Goal: Information Seeking & Learning: Check status

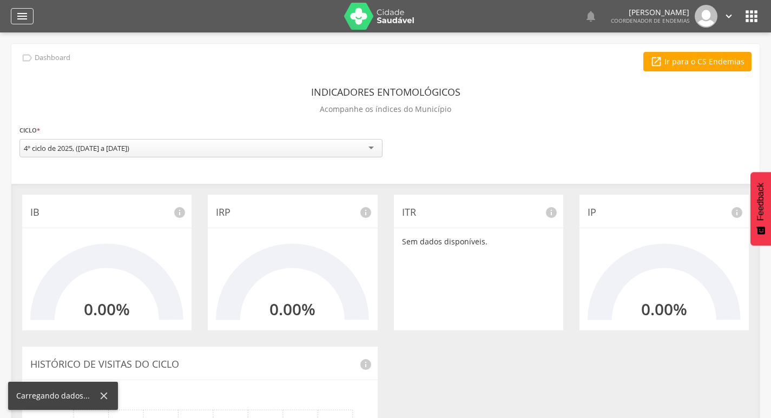
click at [25, 19] on icon "" at bounding box center [22, 16] width 13 height 13
click at [28, 16] on icon "" at bounding box center [22, 16] width 13 height 13
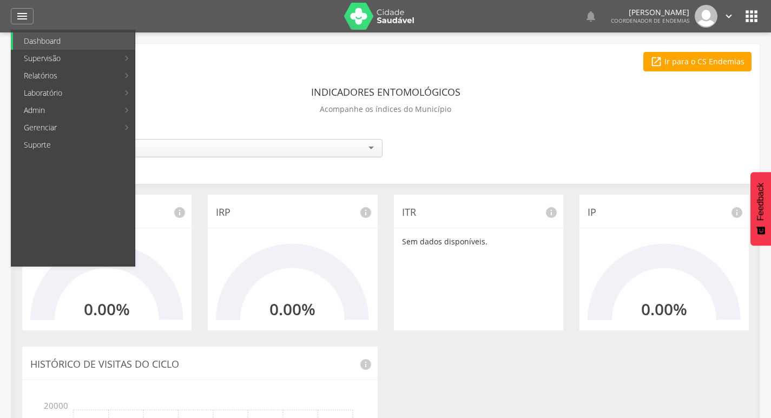
click at [183, 43] on link "Ranking" at bounding box center [198, 40] width 122 height 17
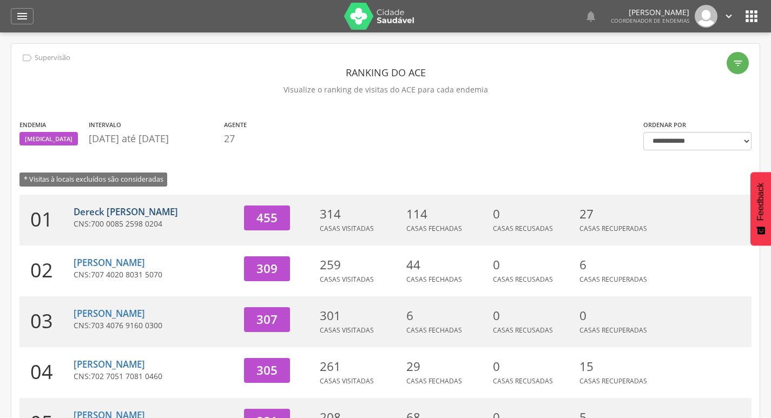
click at [170, 213] on link "Dereck [PERSON_NAME]" at bounding box center [126, 212] width 104 height 12
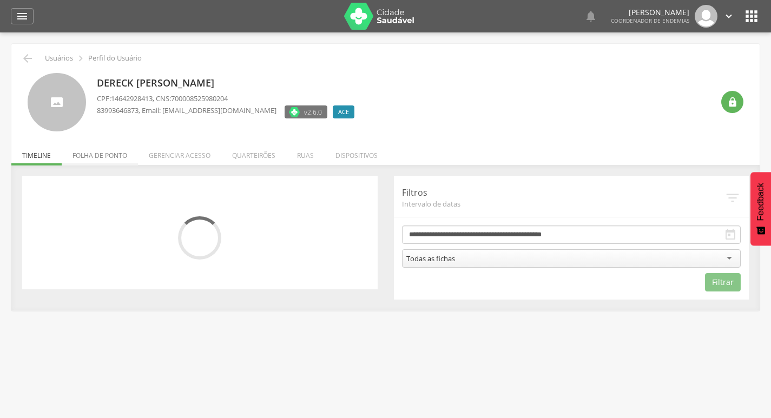
click at [113, 151] on li "Folha de ponto" at bounding box center [100, 152] width 76 height 25
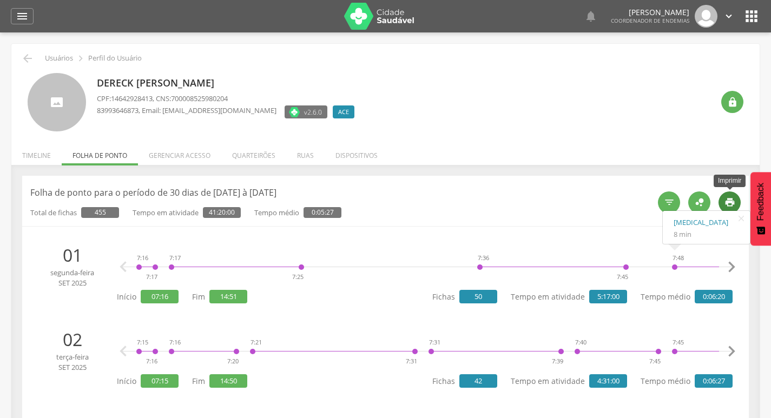
click at [731, 200] on icon "" at bounding box center [729, 202] width 11 height 11
click at [32, 63] on icon "" at bounding box center [27, 58] width 13 height 13
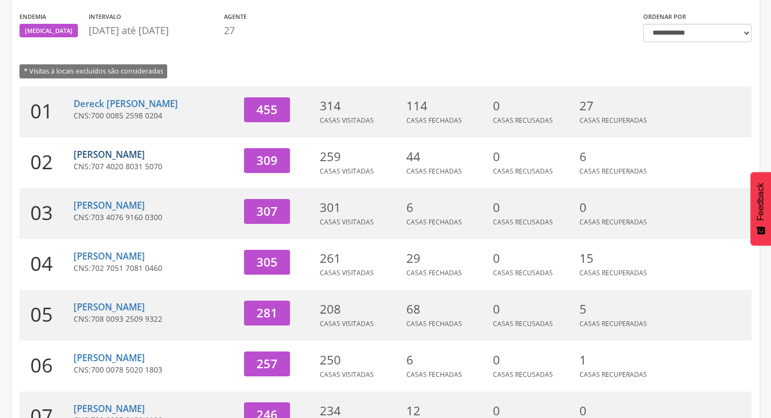
click at [121, 155] on link "[PERSON_NAME]" at bounding box center [109, 154] width 71 height 12
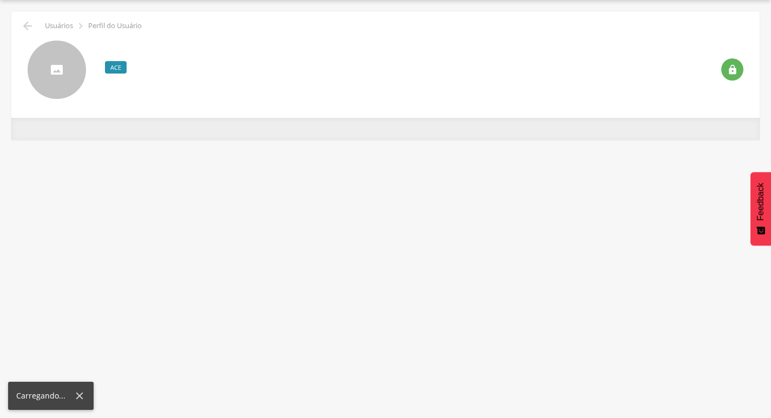
scroll to position [32, 0]
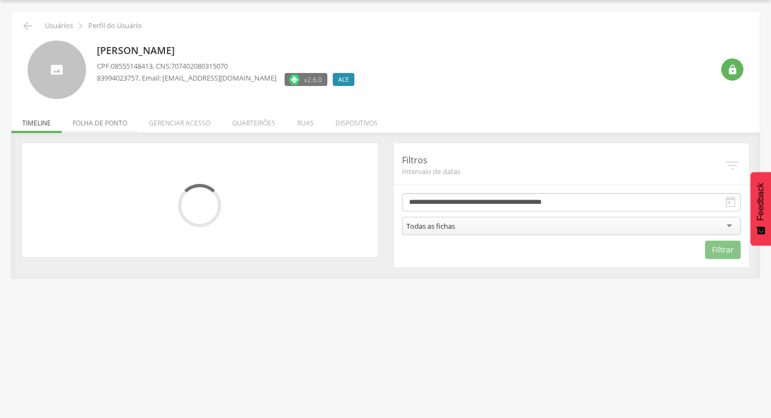
click at [115, 128] on li "Folha de ponto" at bounding box center [100, 120] width 76 height 25
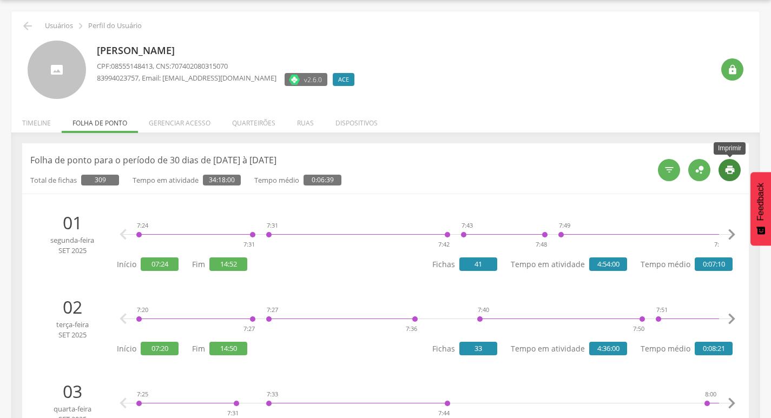
click at [733, 168] on icon "" at bounding box center [729, 169] width 11 height 11
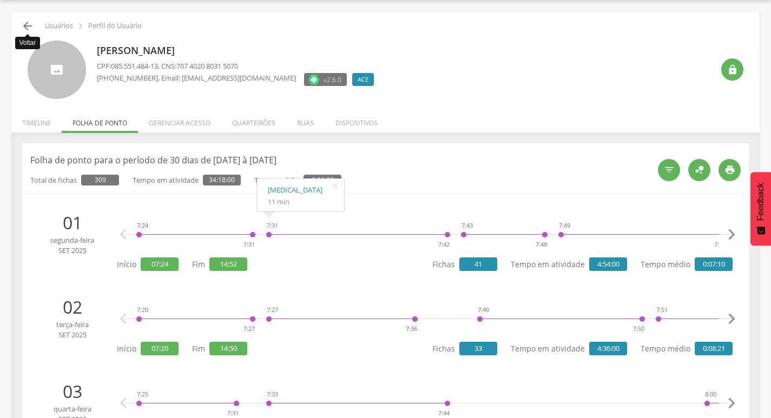
click at [25, 24] on icon "" at bounding box center [27, 25] width 13 height 13
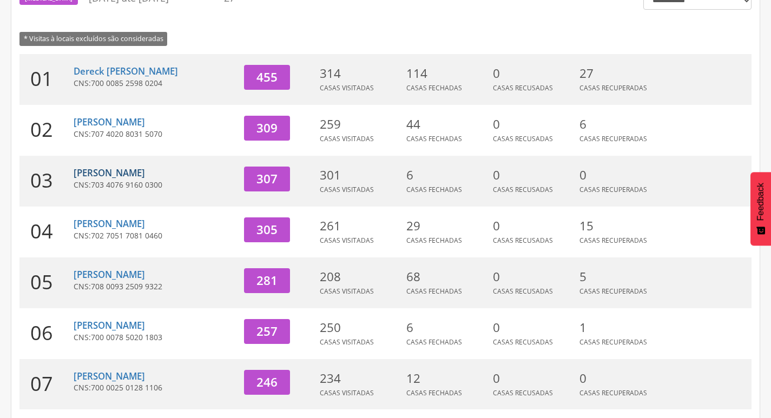
click at [118, 174] on link "[PERSON_NAME]" at bounding box center [109, 173] width 71 height 12
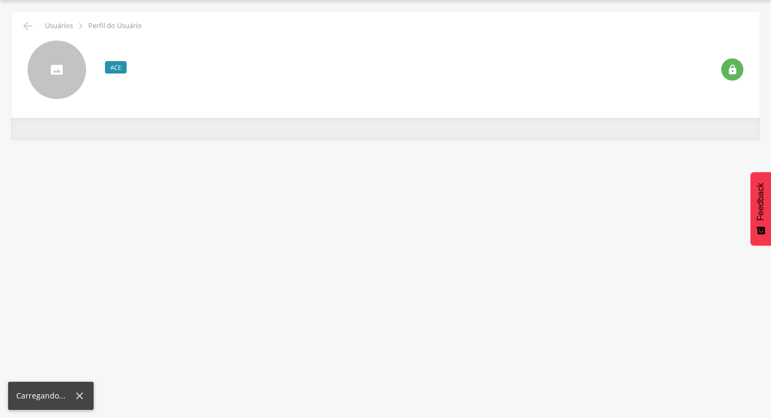
scroll to position [32, 0]
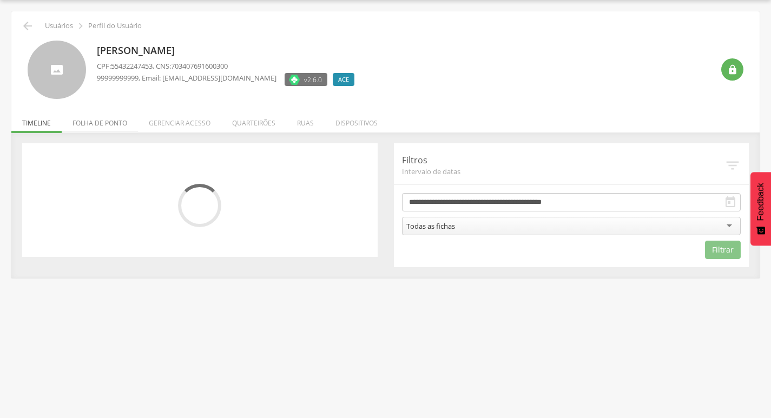
click at [115, 118] on li "Folha de ponto" at bounding box center [100, 120] width 76 height 25
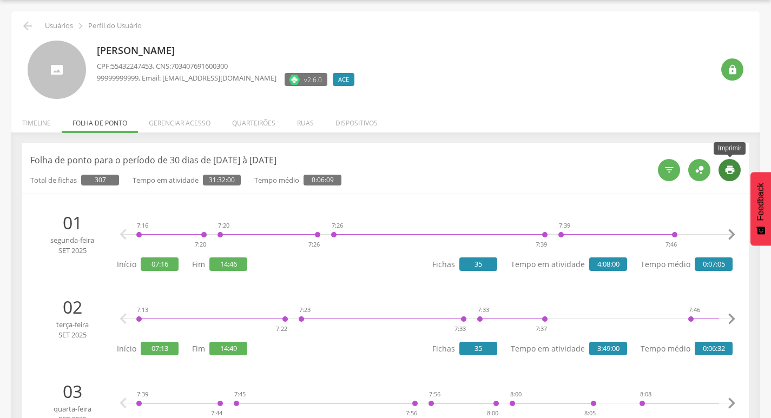
click at [729, 168] on icon "" at bounding box center [729, 169] width 11 height 11
click at [24, 23] on icon "" at bounding box center [27, 25] width 13 height 13
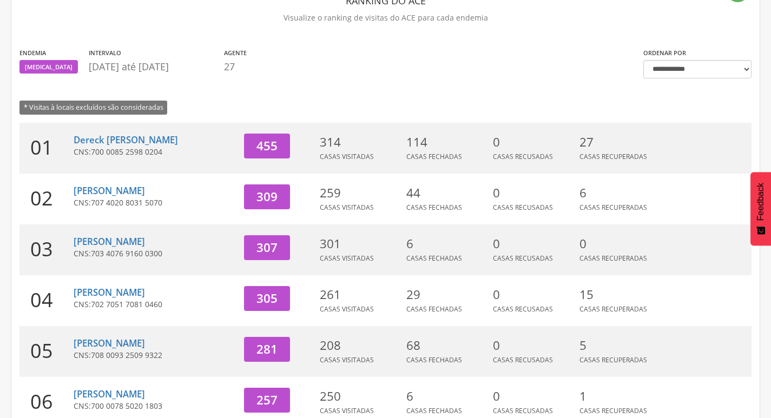
scroll to position [141, 0]
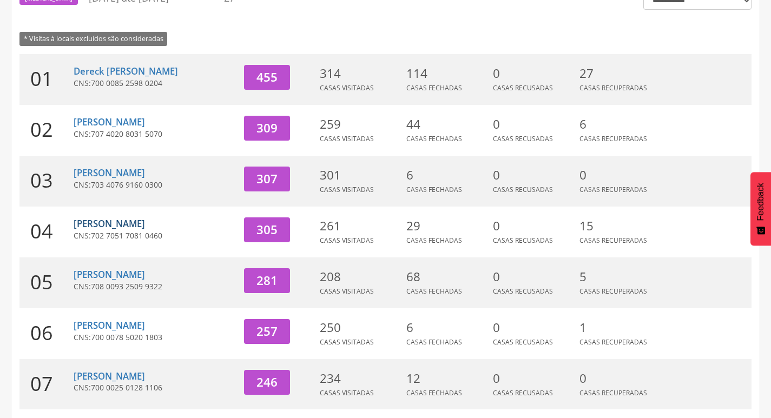
click at [116, 227] on link "[PERSON_NAME]" at bounding box center [109, 223] width 71 height 12
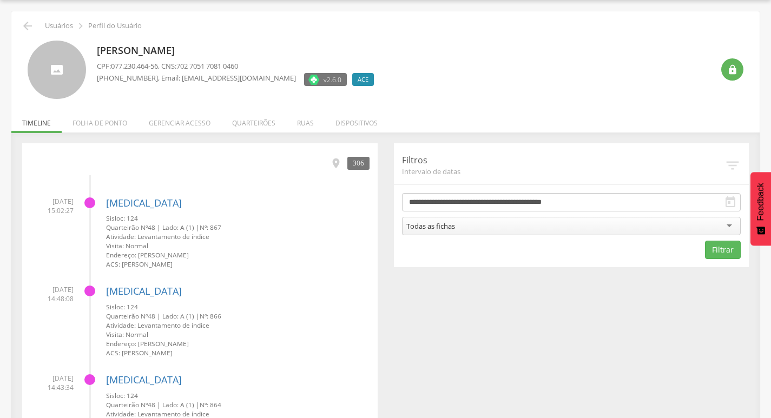
click at [117, 125] on li "Folha de ponto" at bounding box center [100, 120] width 76 height 25
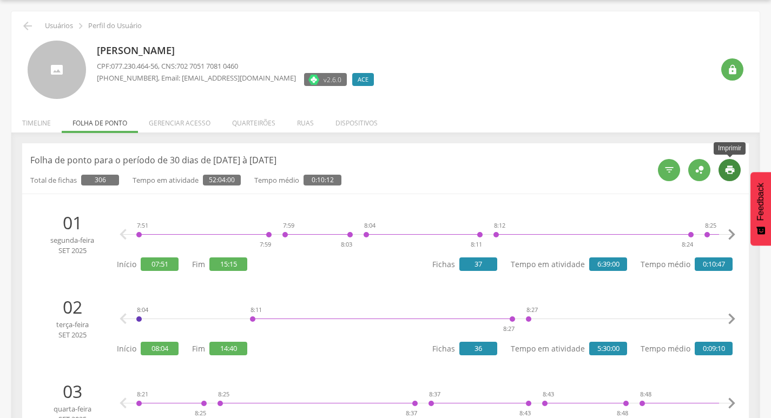
click at [731, 175] on icon "" at bounding box center [729, 169] width 11 height 11
click at [28, 29] on icon "" at bounding box center [27, 25] width 13 height 13
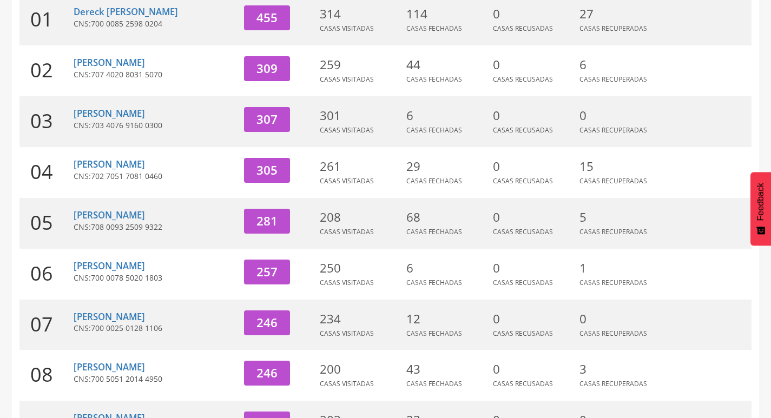
scroll to position [249, 0]
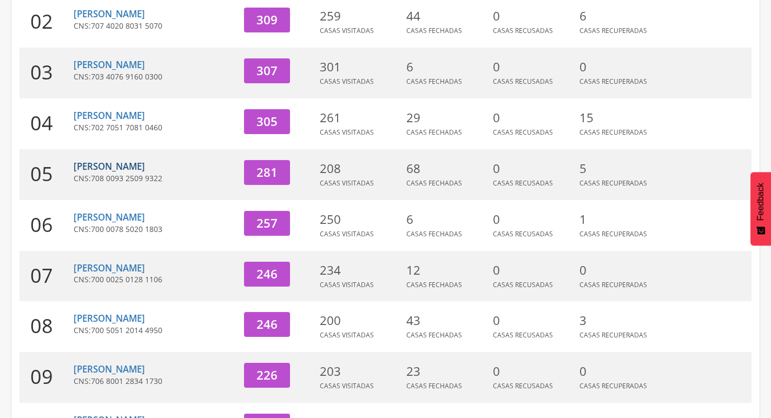
click at [122, 168] on link "[PERSON_NAME]" at bounding box center [109, 166] width 71 height 12
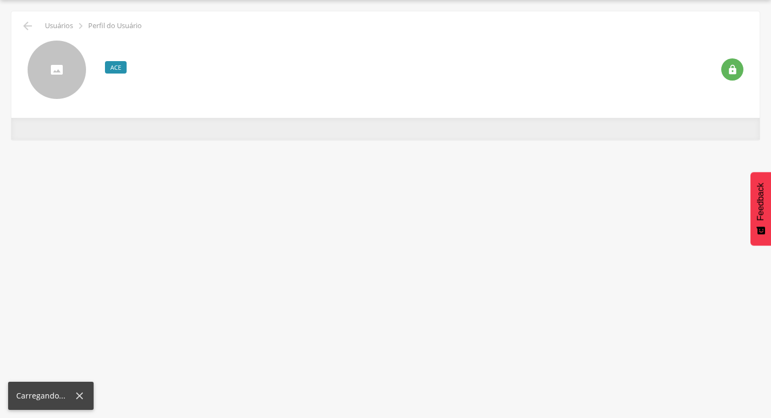
scroll to position [32, 0]
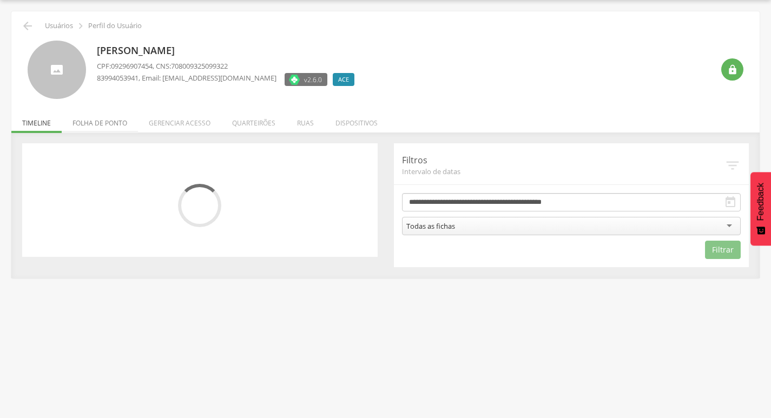
click at [110, 116] on li "Folha de ponto" at bounding box center [100, 120] width 76 height 25
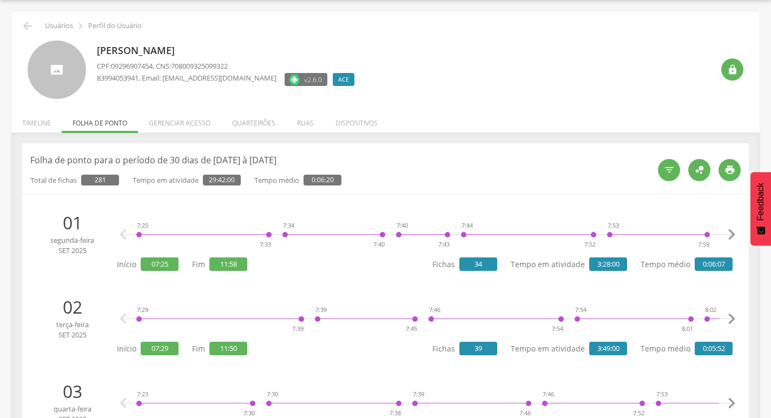
click at [736, 169] on div "" at bounding box center [729, 170] width 22 height 22
click at [22, 25] on icon "" at bounding box center [27, 25] width 13 height 13
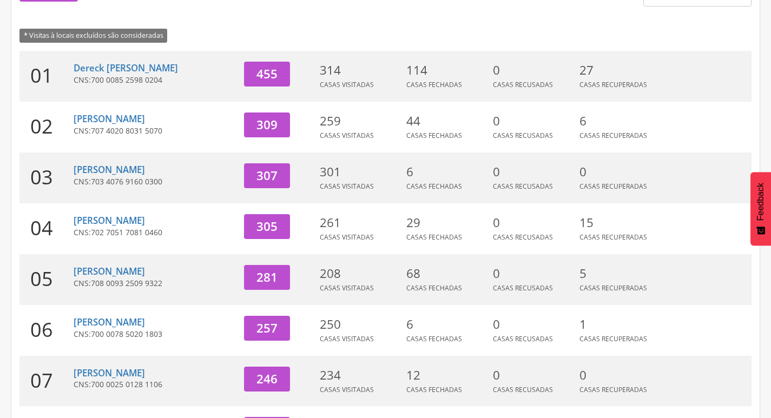
scroll to position [249, 0]
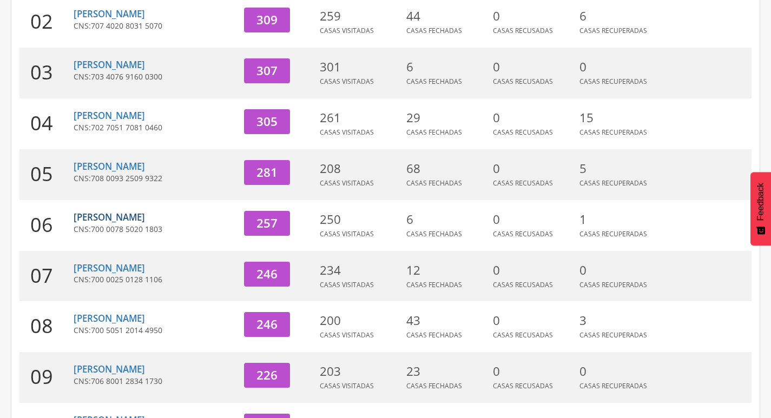
click at [132, 217] on link "[PERSON_NAME]" at bounding box center [109, 217] width 71 height 12
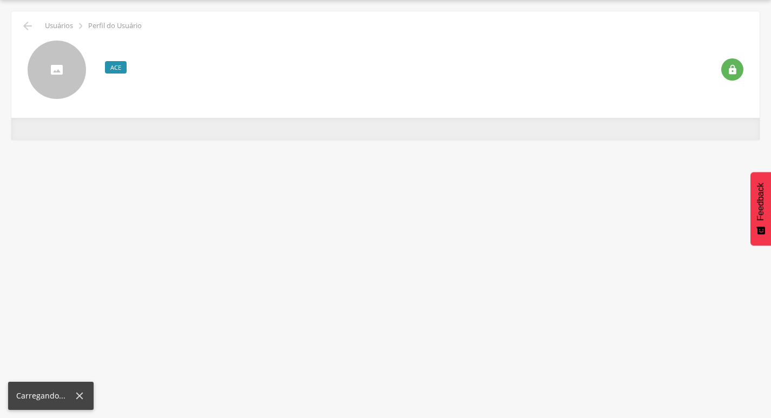
scroll to position [32, 0]
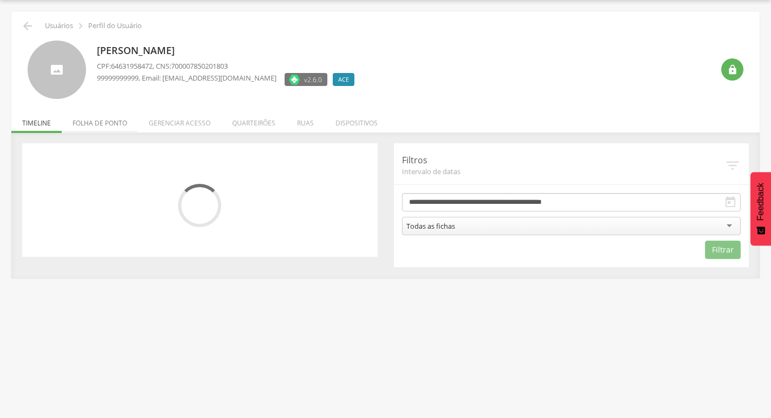
click at [92, 131] on li "Folha de ponto" at bounding box center [100, 120] width 76 height 25
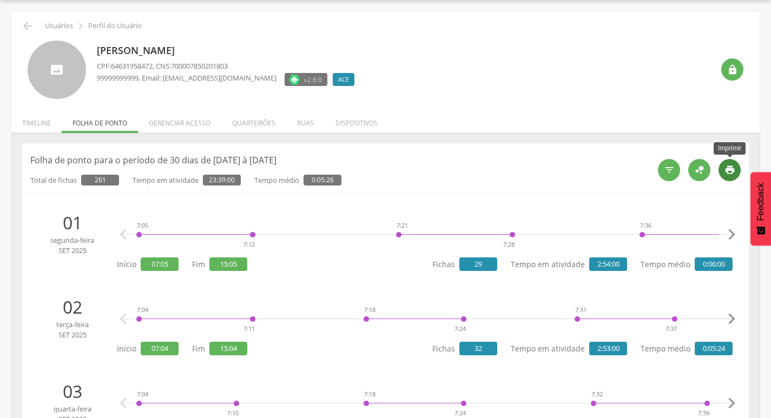
click at [733, 165] on icon "" at bounding box center [729, 169] width 11 height 11
click at [24, 30] on icon "" at bounding box center [27, 25] width 13 height 13
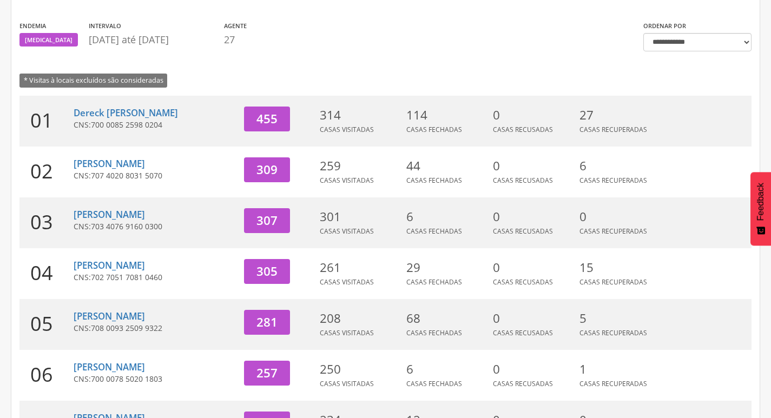
scroll to position [333, 0]
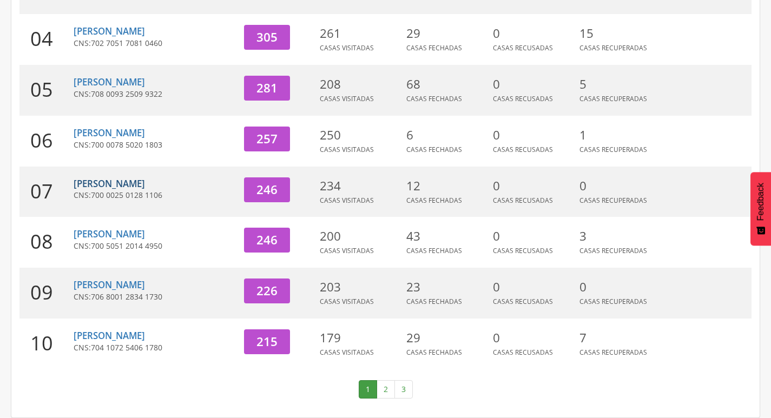
click at [108, 181] on link "[PERSON_NAME]" at bounding box center [109, 183] width 71 height 12
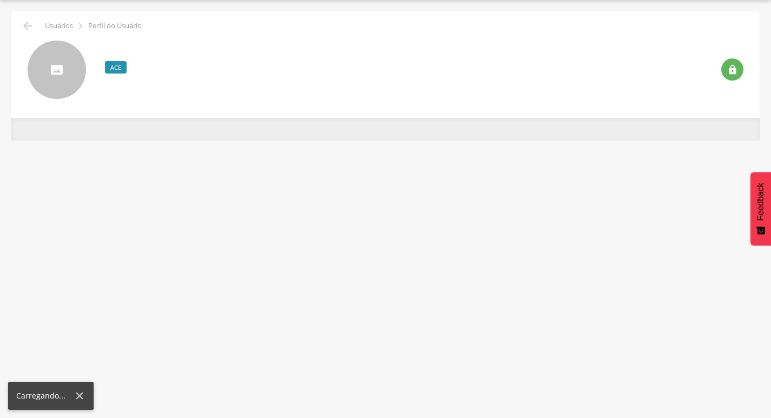
scroll to position [32, 0]
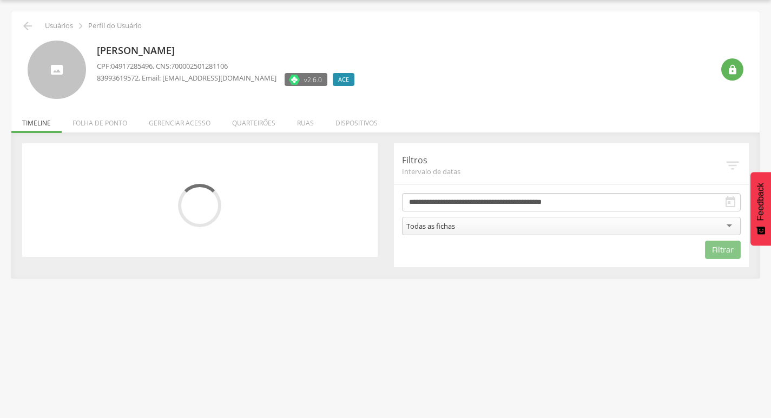
drag, startPoint x: 114, startPoint y: 126, endPoint x: 128, endPoint y: 131, distance: 15.4
click at [114, 126] on li "Folha de ponto" at bounding box center [100, 120] width 76 height 25
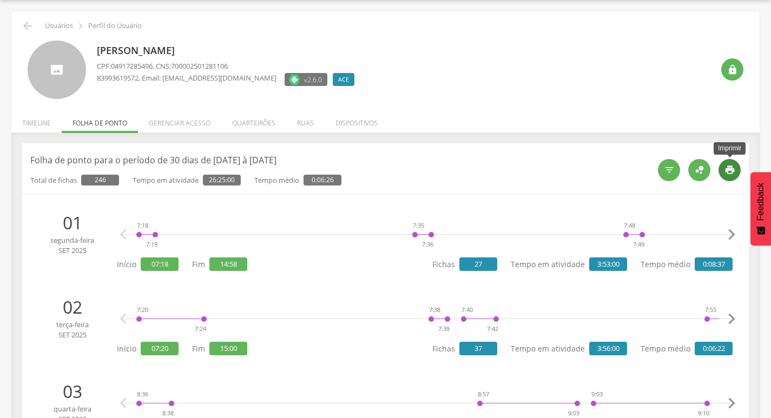
click at [727, 165] on icon "" at bounding box center [729, 169] width 11 height 11
click at [31, 24] on icon "" at bounding box center [27, 25] width 13 height 13
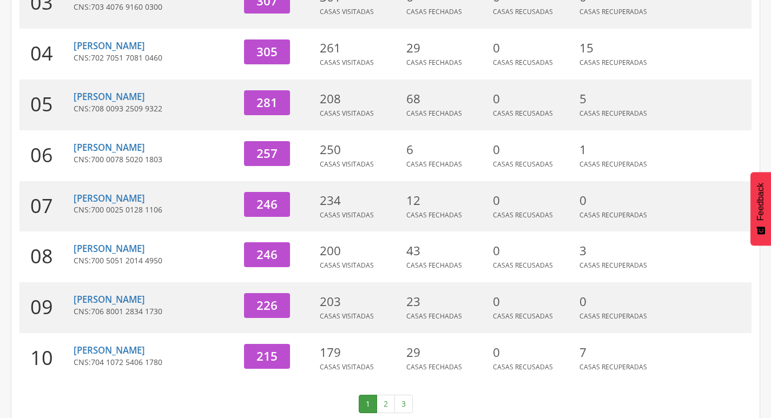
scroll to position [333, 0]
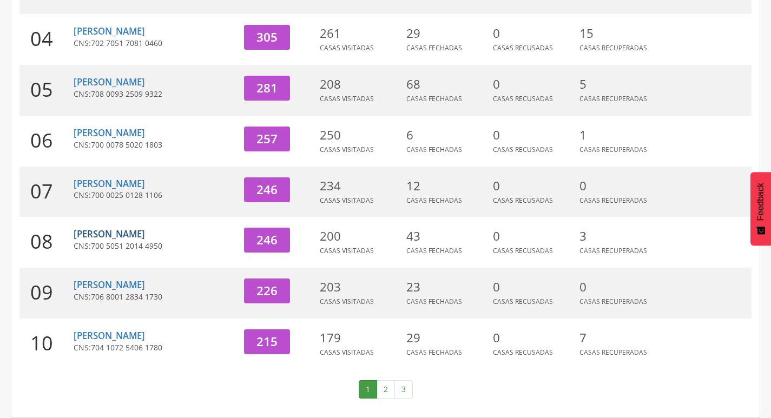
click at [107, 233] on link "[PERSON_NAME]" at bounding box center [109, 234] width 71 height 12
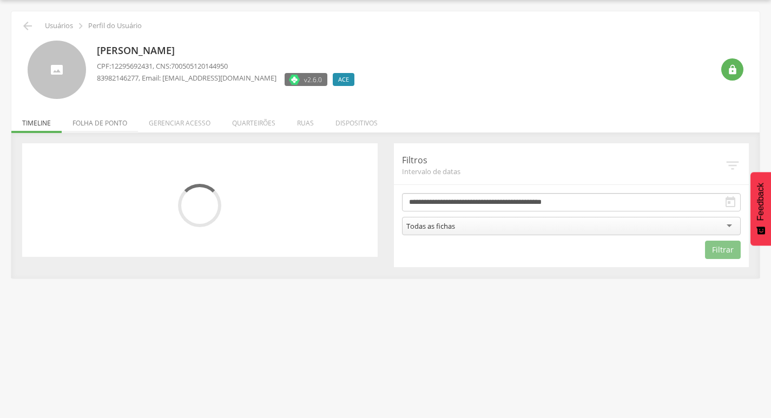
click at [109, 121] on li "Folha de ponto" at bounding box center [100, 120] width 76 height 25
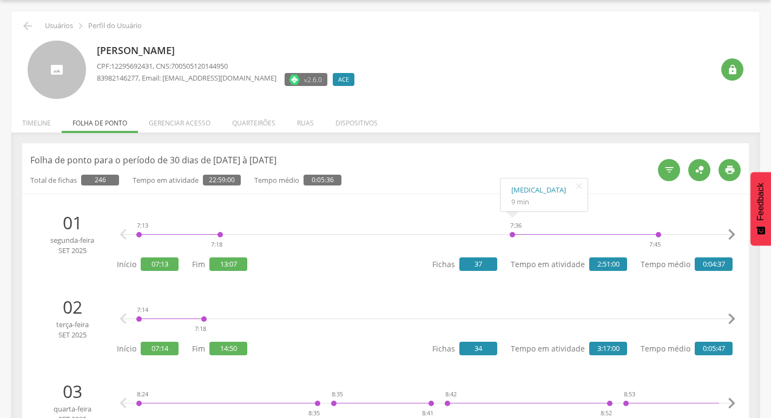
click at [717, 174] on div "  " at bounding box center [694, 169] width 91 height 31
click at [726, 172] on icon "" at bounding box center [729, 169] width 11 height 11
click at [29, 25] on icon "" at bounding box center [27, 25] width 13 height 13
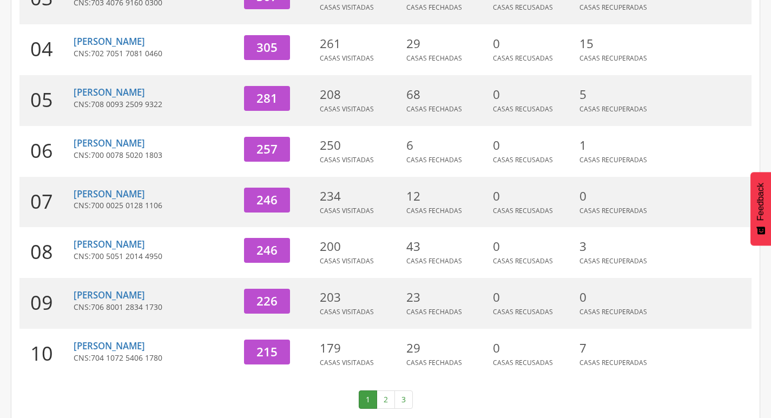
scroll to position [333, 0]
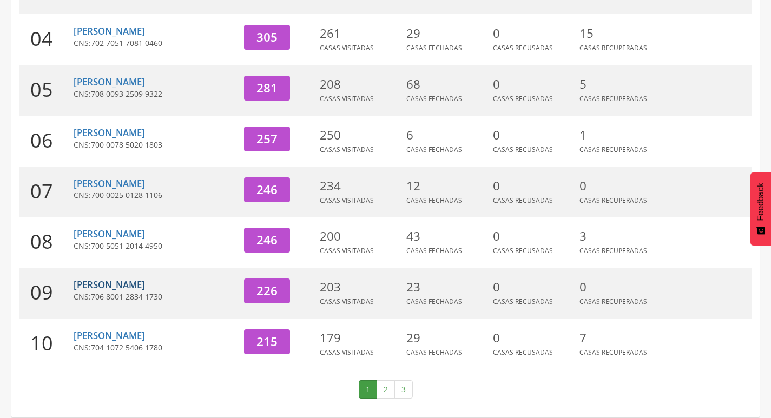
click at [132, 290] on link "[PERSON_NAME]" at bounding box center [109, 285] width 71 height 12
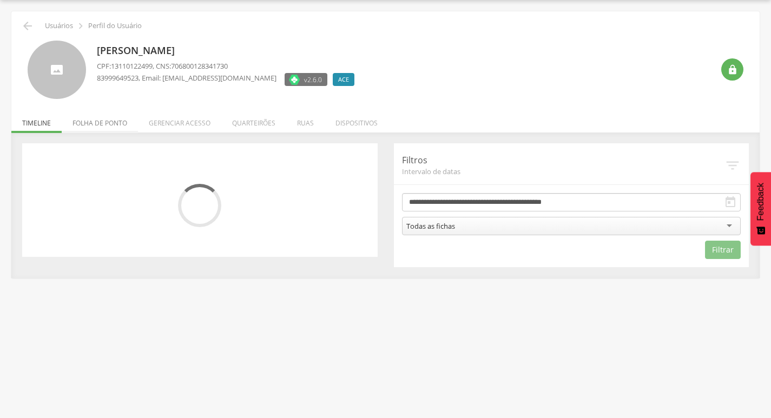
click at [94, 118] on li "Folha de ponto" at bounding box center [100, 120] width 76 height 25
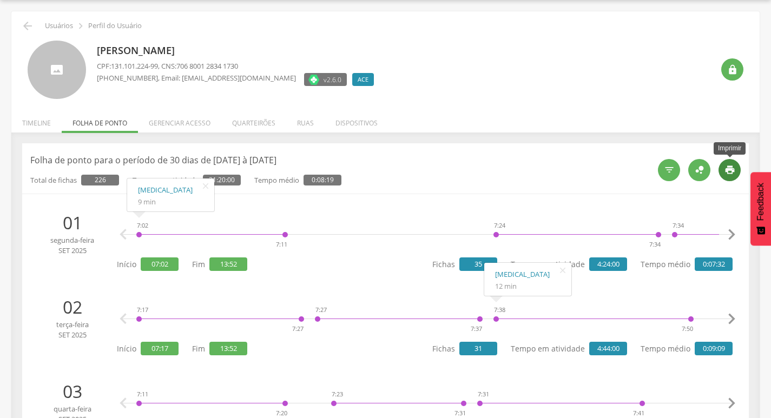
click at [727, 168] on icon "" at bounding box center [729, 169] width 11 height 11
click at [25, 28] on icon "" at bounding box center [27, 25] width 13 height 13
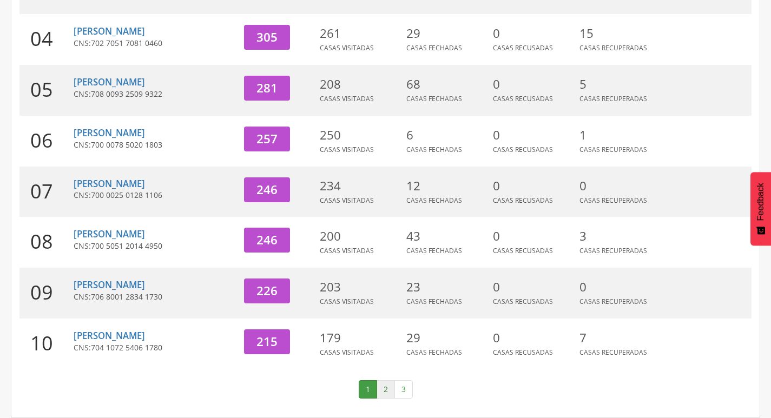
click at [387, 388] on link "2" at bounding box center [385, 389] width 18 height 18
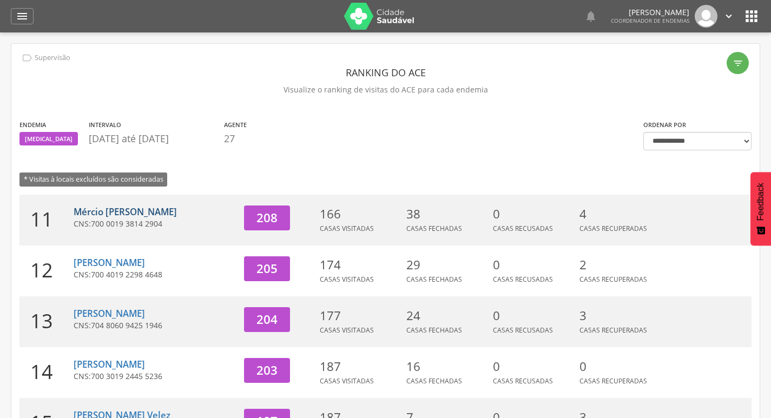
click at [117, 213] on link "Mércio [PERSON_NAME]" at bounding box center [125, 212] width 103 height 12
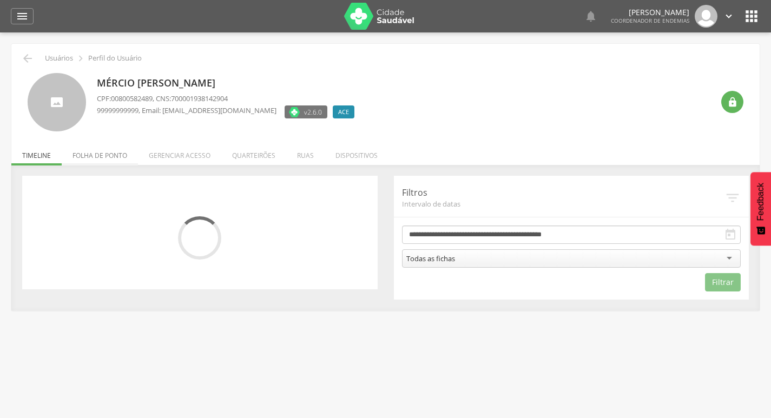
click at [104, 156] on li "Folha de ponto" at bounding box center [100, 152] width 76 height 25
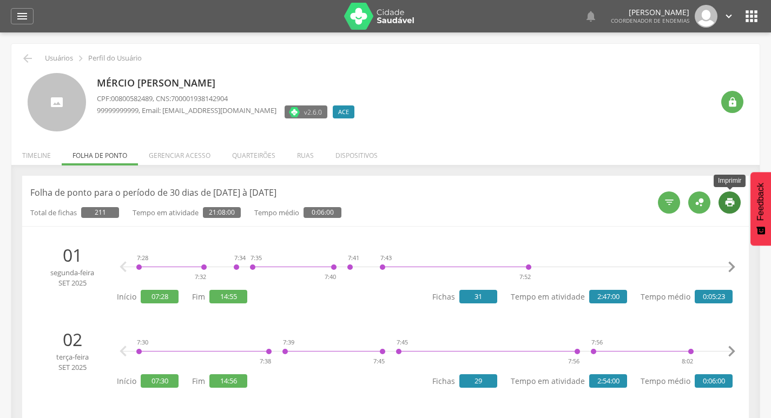
click at [728, 200] on icon "" at bounding box center [729, 202] width 11 height 11
click at [29, 61] on icon "" at bounding box center [27, 58] width 13 height 13
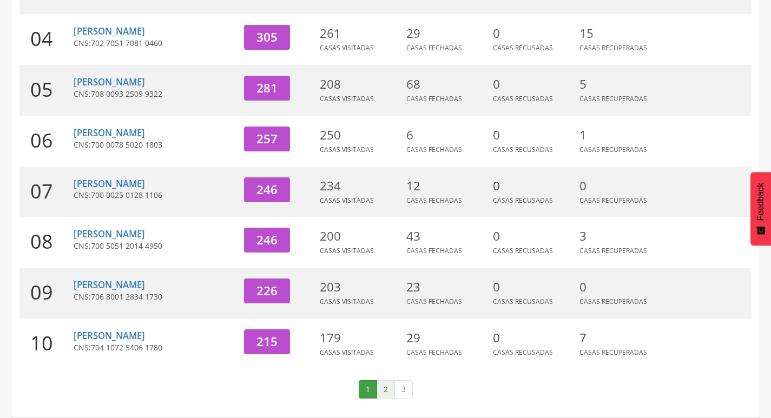
click at [382, 392] on link "2" at bounding box center [385, 389] width 18 height 18
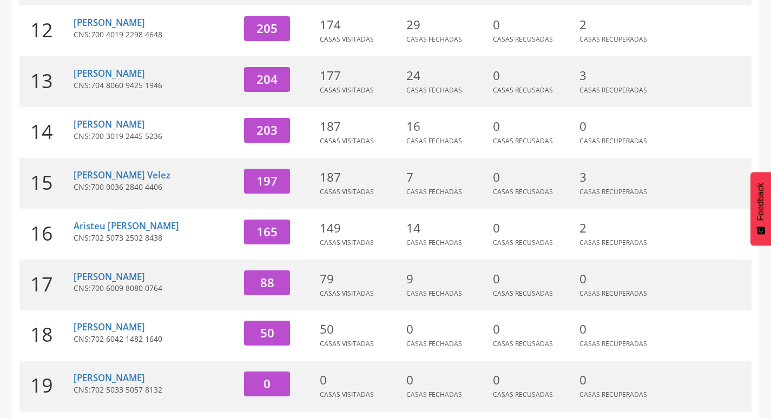
scroll to position [117, 0]
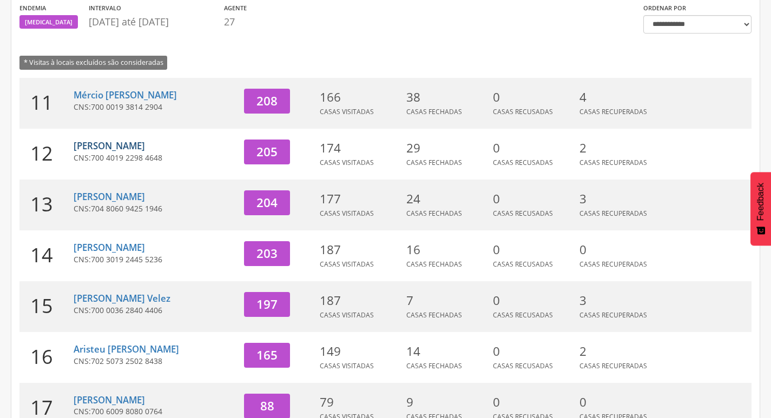
click at [111, 142] on link "[PERSON_NAME]" at bounding box center [109, 146] width 71 height 12
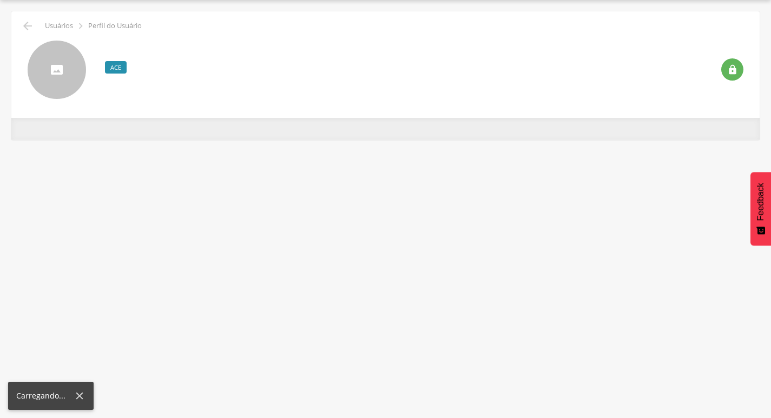
scroll to position [32, 0]
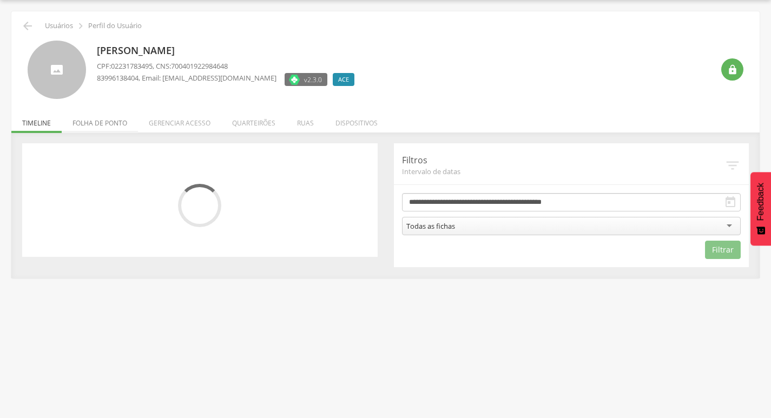
click at [104, 124] on li "Folha de ponto" at bounding box center [100, 120] width 76 height 25
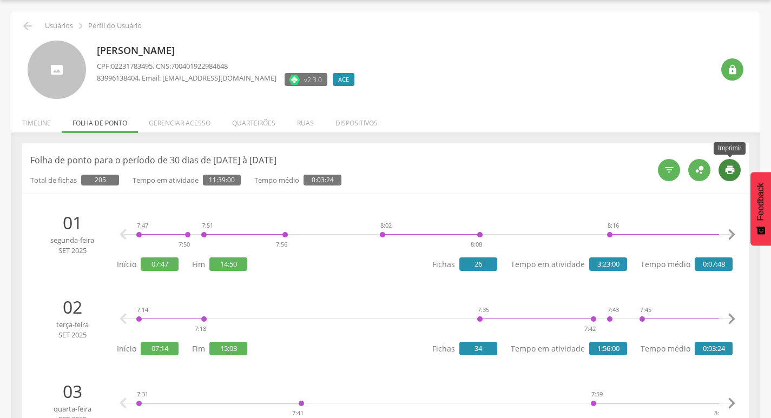
click at [726, 173] on icon "" at bounding box center [729, 169] width 11 height 11
click at [29, 28] on icon "" at bounding box center [27, 25] width 13 height 13
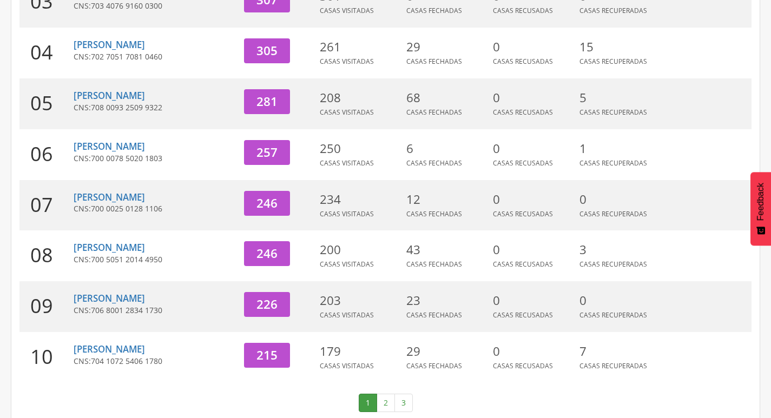
scroll to position [333, 0]
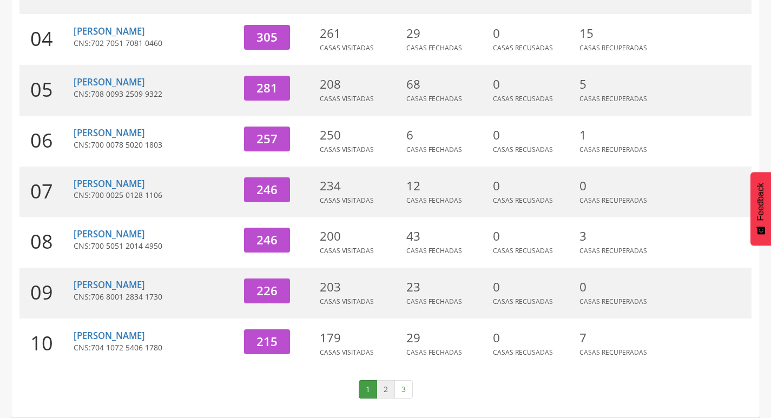
click at [390, 388] on link "2" at bounding box center [385, 389] width 18 height 18
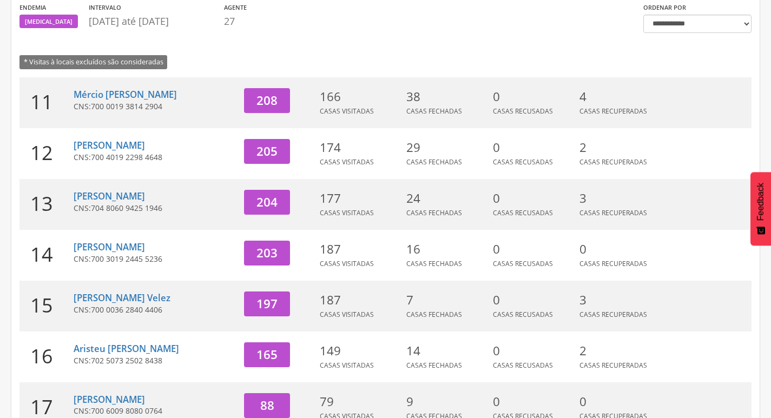
scroll to position [117, 0]
click at [135, 200] on link "[PERSON_NAME]" at bounding box center [109, 196] width 71 height 12
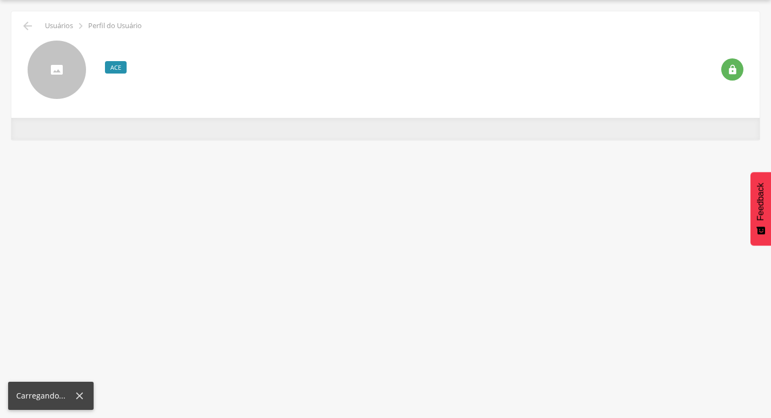
scroll to position [32, 0]
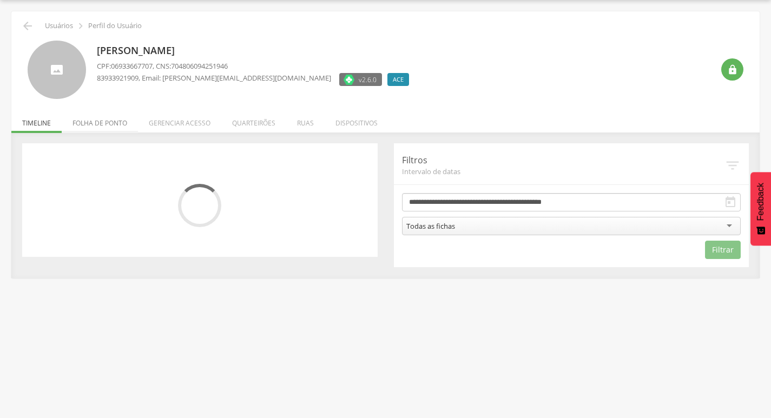
click at [104, 121] on li "Folha de ponto" at bounding box center [100, 120] width 76 height 25
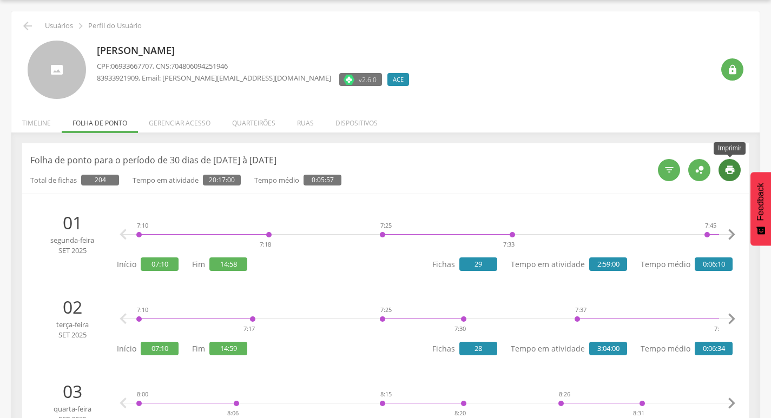
click at [728, 172] on icon "" at bounding box center [729, 169] width 11 height 11
click at [30, 23] on icon "" at bounding box center [27, 25] width 13 height 13
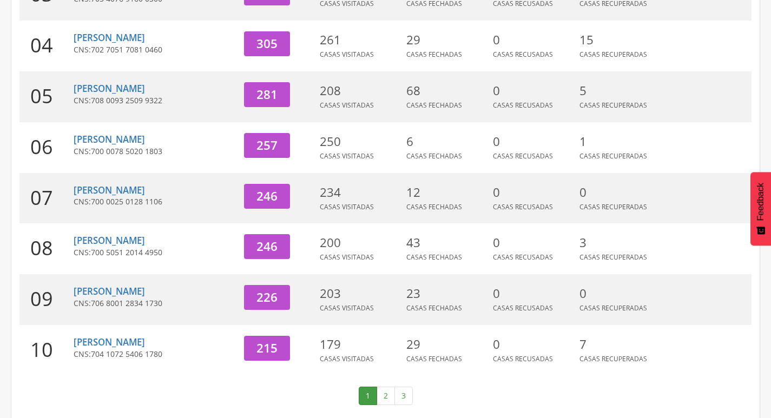
scroll to position [333, 0]
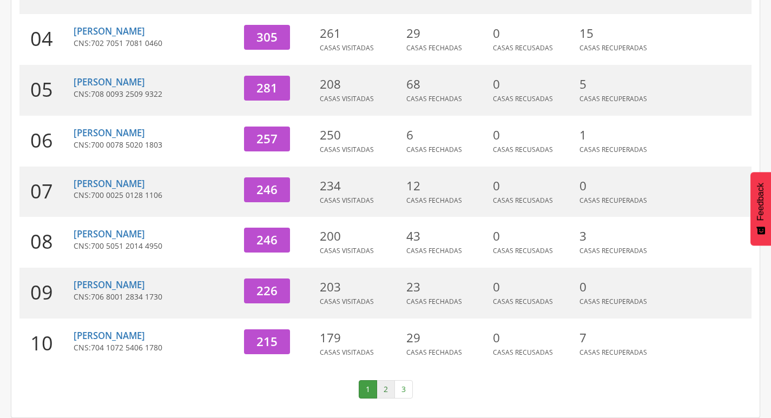
click at [382, 388] on link "2" at bounding box center [385, 389] width 18 height 18
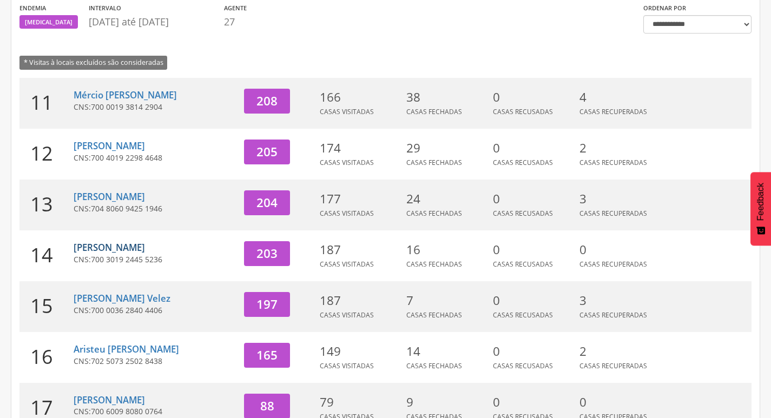
click at [109, 247] on link "[PERSON_NAME]" at bounding box center [109, 247] width 71 height 12
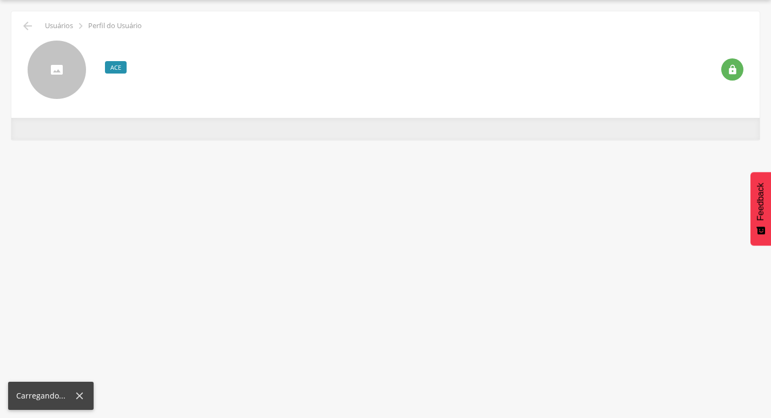
scroll to position [32, 0]
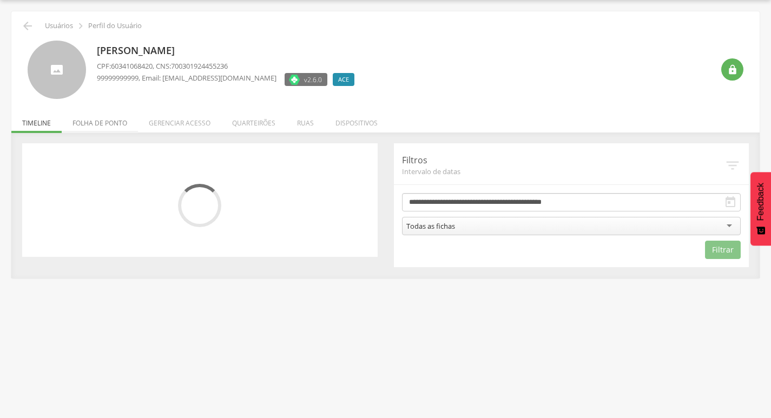
click at [105, 124] on li "Folha de ponto" at bounding box center [100, 120] width 76 height 25
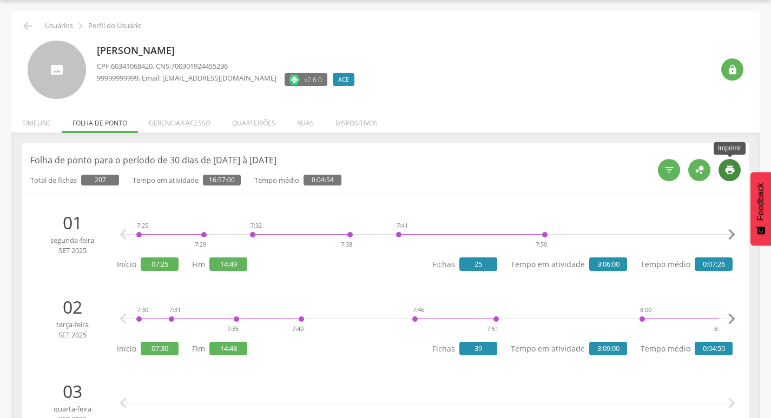
click at [732, 166] on icon "" at bounding box center [729, 169] width 11 height 11
click at [23, 22] on icon "" at bounding box center [27, 25] width 13 height 13
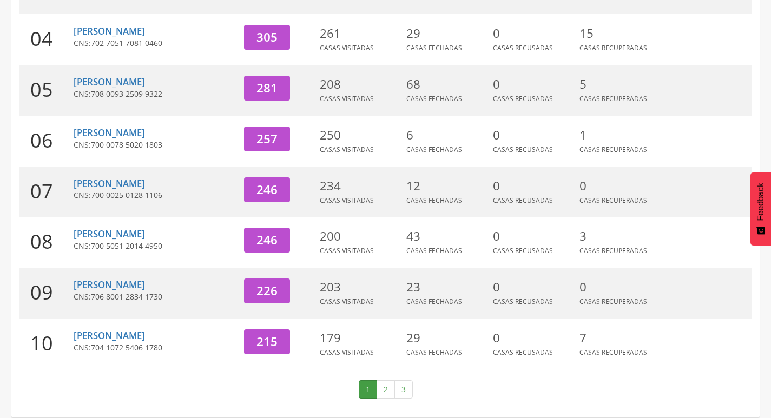
click at [385, 387] on link "2" at bounding box center [385, 389] width 18 height 18
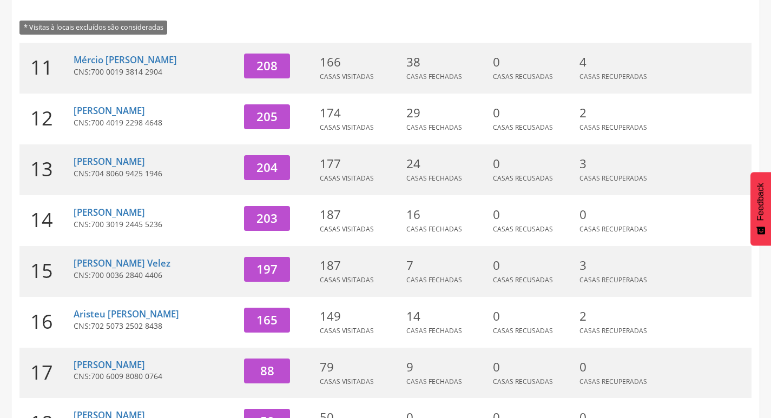
scroll to position [117, 0]
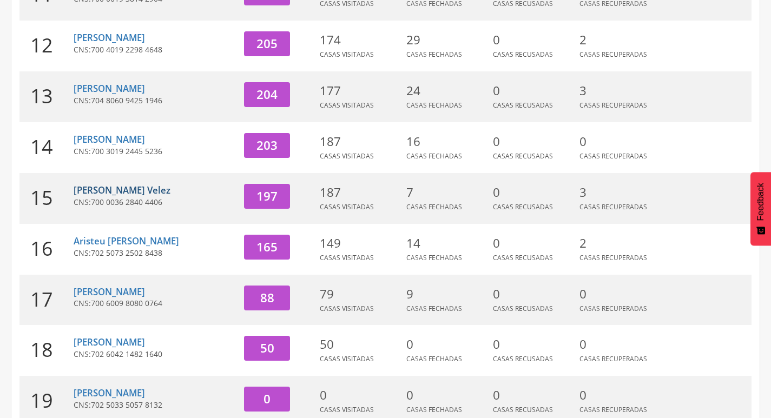
click at [120, 191] on link "[PERSON_NAME] Velez" at bounding box center [122, 190] width 97 height 12
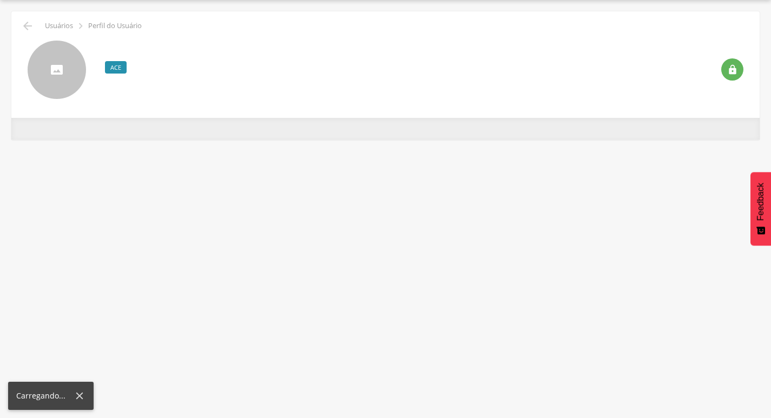
scroll to position [32, 0]
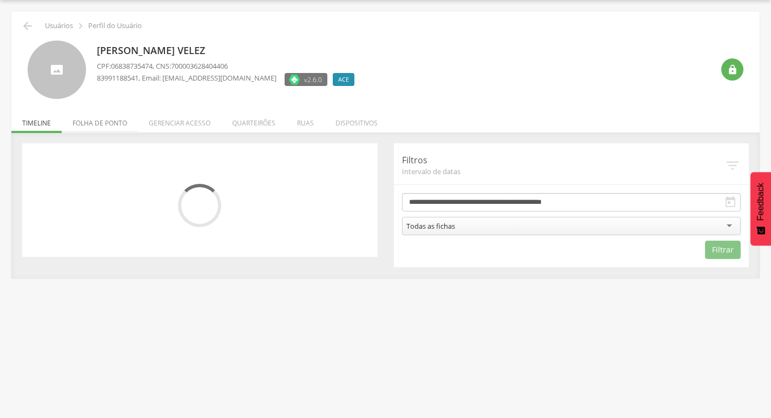
click at [123, 126] on li "Folha de ponto" at bounding box center [100, 120] width 76 height 25
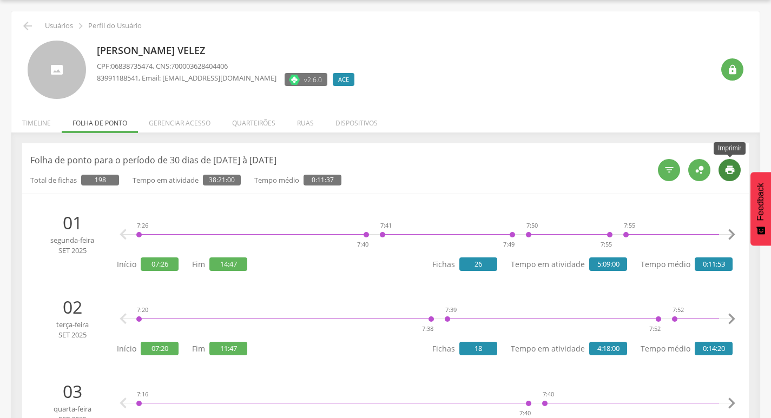
click at [731, 173] on icon "" at bounding box center [729, 169] width 11 height 11
click at [24, 24] on icon "" at bounding box center [27, 25] width 13 height 13
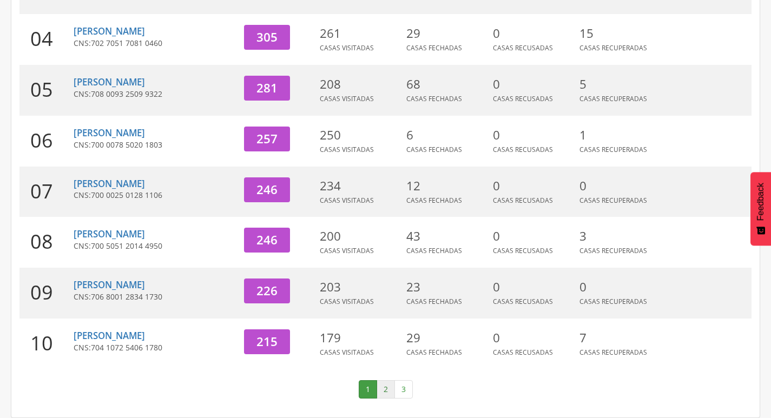
click at [388, 392] on link "2" at bounding box center [385, 389] width 18 height 18
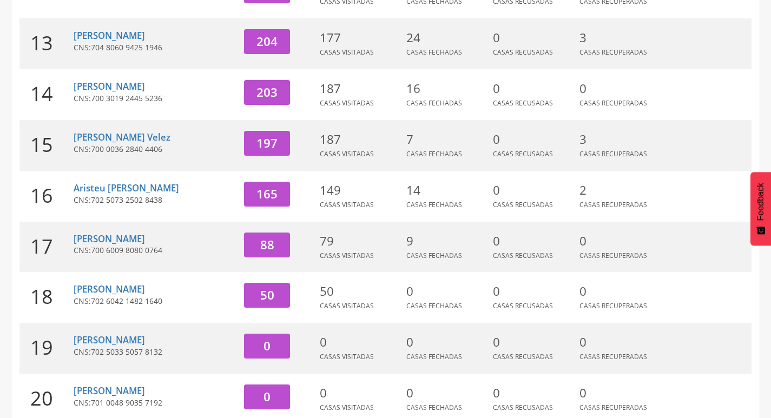
scroll to position [279, 0]
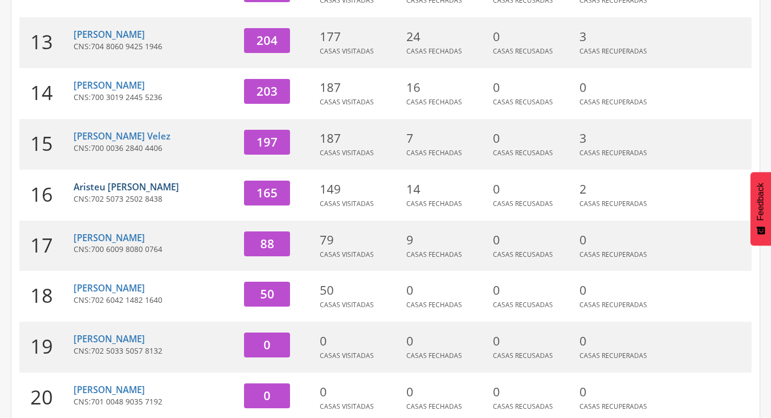
click at [128, 185] on link "Aristeu [PERSON_NAME]" at bounding box center [126, 187] width 105 height 12
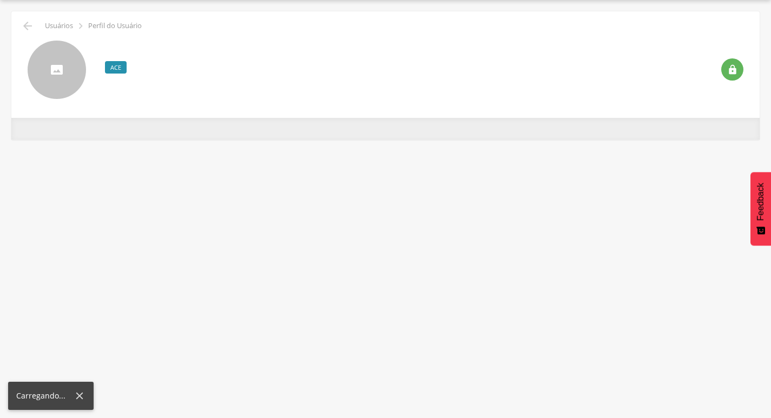
scroll to position [32, 0]
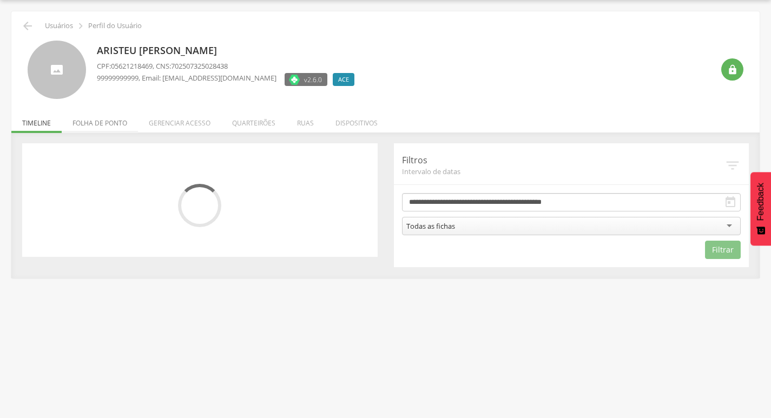
click at [103, 120] on li "Folha de ponto" at bounding box center [100, 120] width 76 height 25
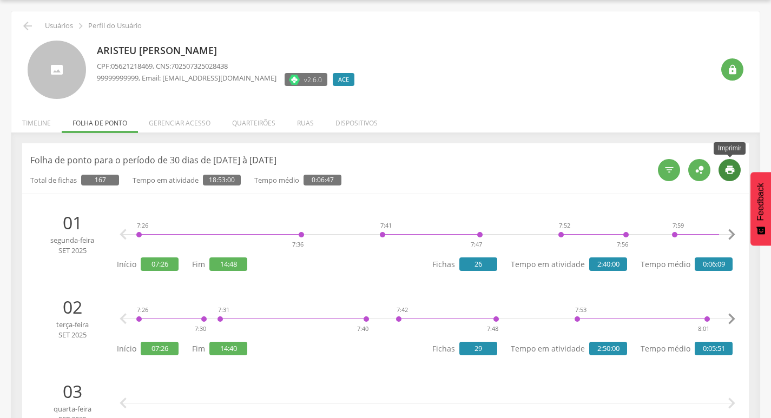
click at [735, 174] on div "" at bounding box center [729, 170] width 22 height 22
click at [31, 28] on icon "" at bounding box center [27, 25] width 13 height 13
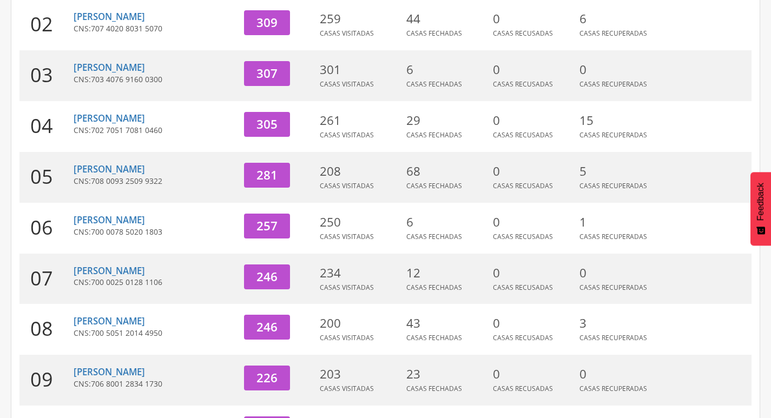
scroll to position [333, 0]
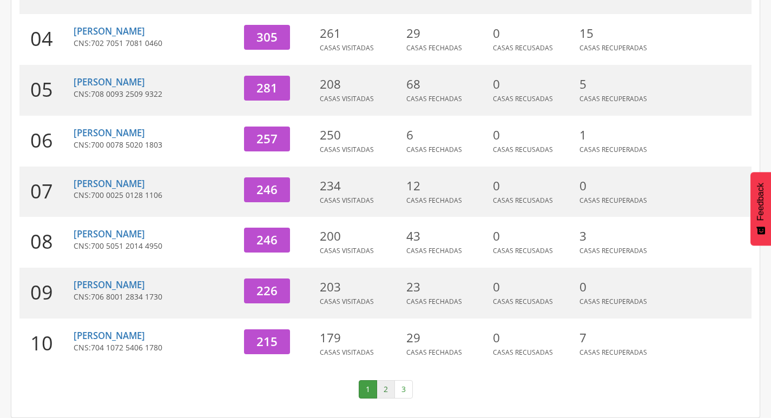
click at [392, 390] on link "2" at bounding box center [385, 389] width 18 height 18
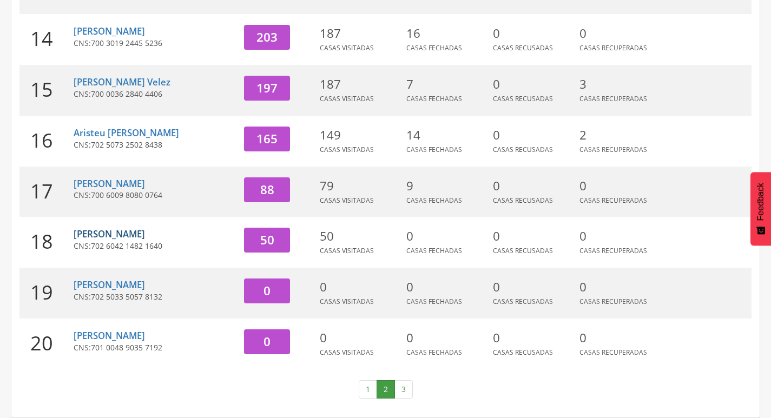
click at [125, 234] on link "[PERSON_NAME]" at bounding box center [109, 234] width 71 height 12
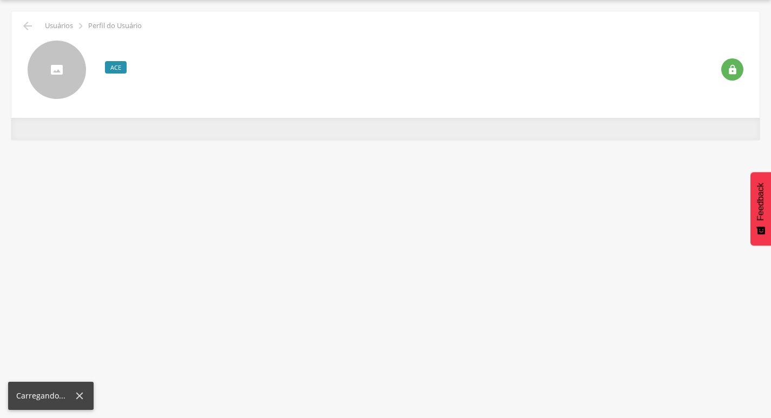
scroll to position [32, 0]
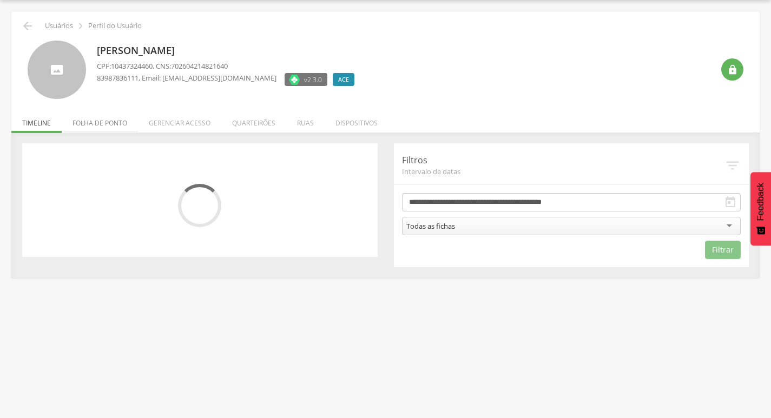
click at [100, 118] on li "Folha de ponto" at bounding box center [100, 120] width 76 height 25
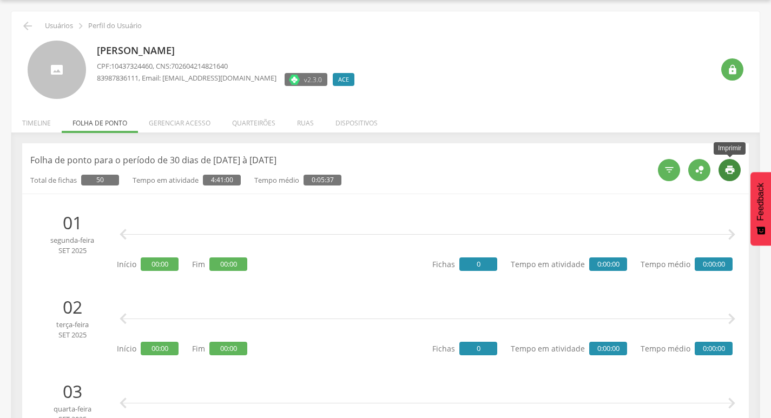
click at [724, 172] on icon "" at bounding box center [729, 169] width 11 height 11
click at [24, 28] on icon "" at bounding box center [27, 25] width 13 height 13
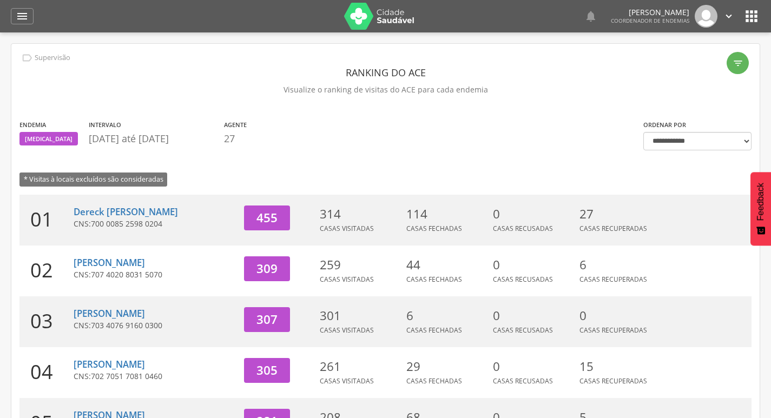
click at [729, 13] on icon "" at bounding box center [728, 16] width 12 height 12
click at [681, 63] on link "Sair" at bounding box center [690, 63] width 85 height 14
